Goal: Find specific page/section: Find specific page/section

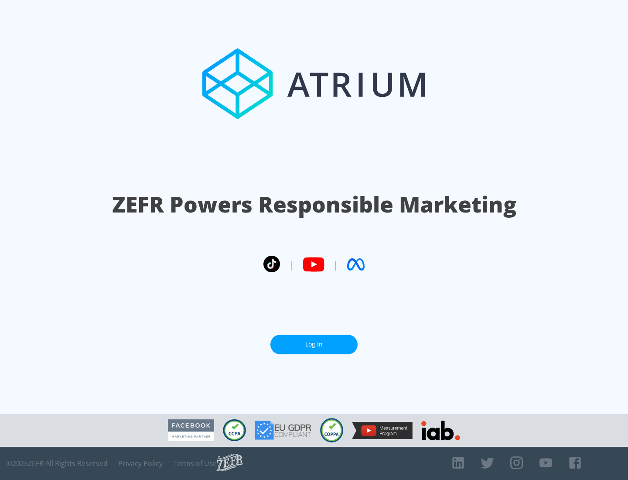
click at [314, 344] on link "Log In" at bounding box center [313, 345] width 87 height 20
